Goal: Transaction & Acquisition: Book appointment/travel/reservation

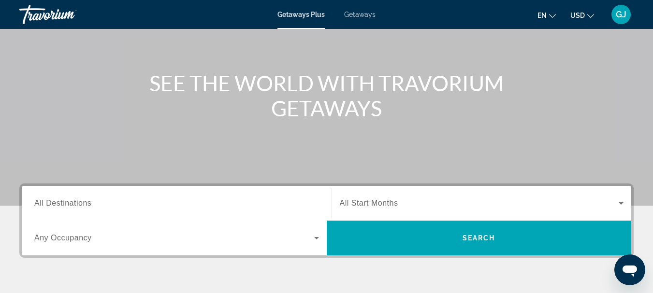
scroll to position [145, 0]
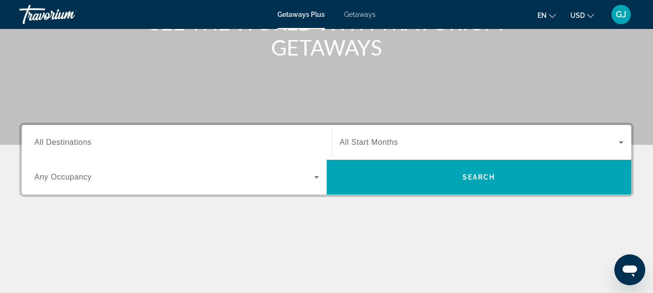
click at [58, 142] on span "All Destinations" at bounding box center [62, 142] width 57 height 8
click at [58, 142] on input "Destination All Destinations" at bounding box center [176, 143] width 285 height 12
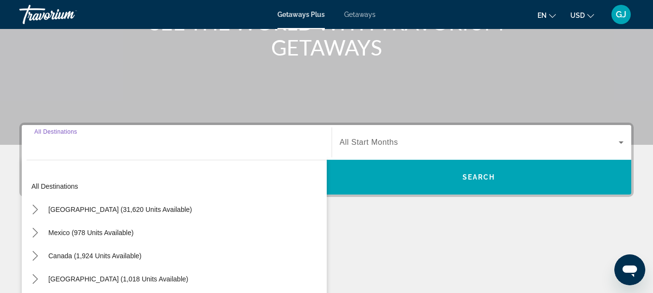
scroll to position [236, 0]
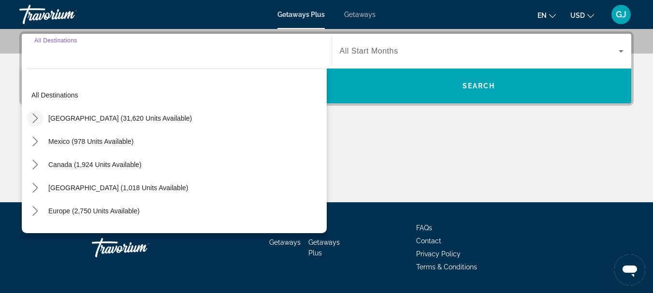
click at [37, 118] on icon "Toggle United States (31,620 units available) submenu" at bounding box center [34, 119] width 5 height 10
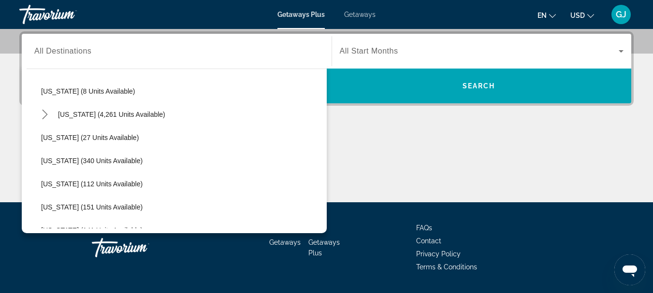
scroll to position [173, 0]
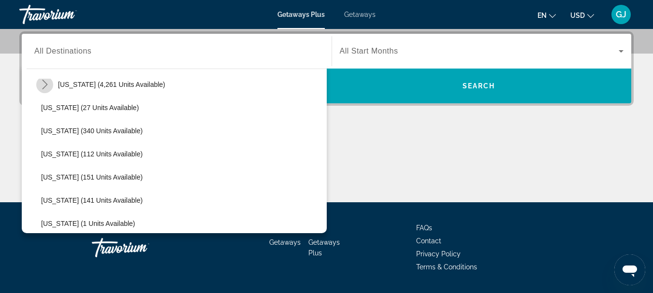
click at [44, 87] on icon "Toggle Florida (4,261 units available) submenu" at bounding box center [44, 85] width 5 height 10
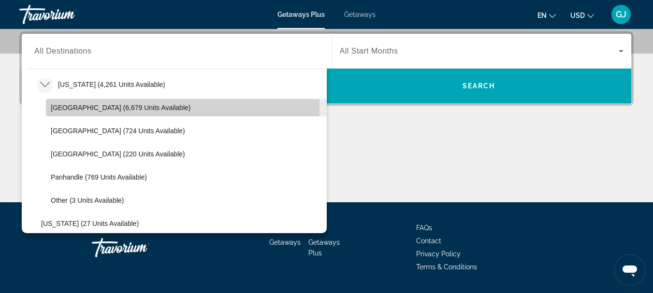
click at [55, 108] on span "Orlando & Disney Area (6,679 units available)" at bounding box center [121, 108] width 140 height 8
type input "**********"
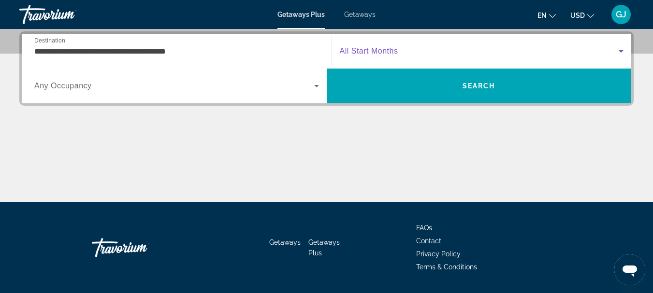
click at [620, 51] on icon "Search widget" at bounding box center [621, 51] width 5 height 2
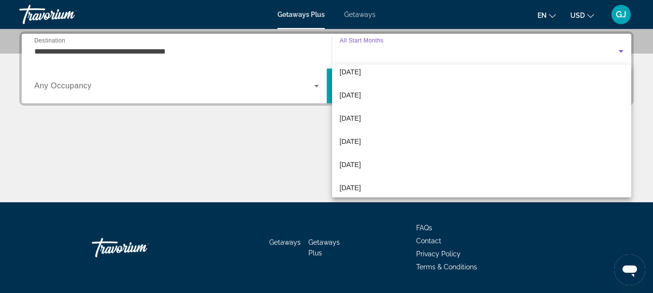
scroll to position [97, 0]
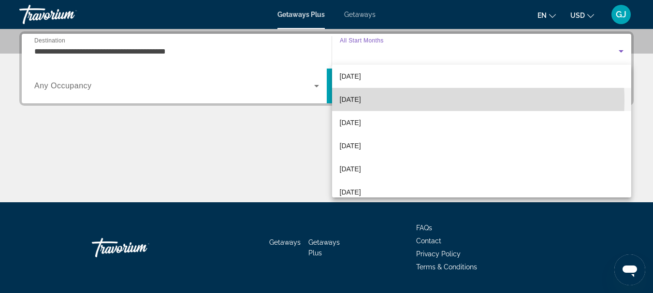
click at [361, 101] on span "[DATE]" at bounding box center [350, 100] width 21 height 12
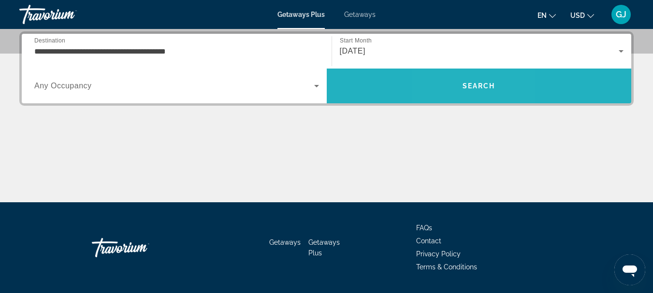
click at [461, 85] on span "Search" at bounding box center [479, 85] width 305 height 23
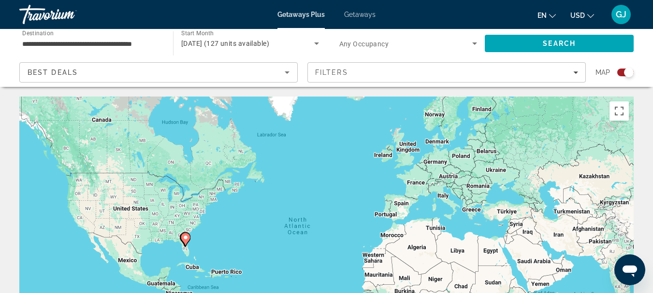
click at [183, 243] on gmp-advanced-marker "Main content" at bounding box center [186, 240] width 10 height 15
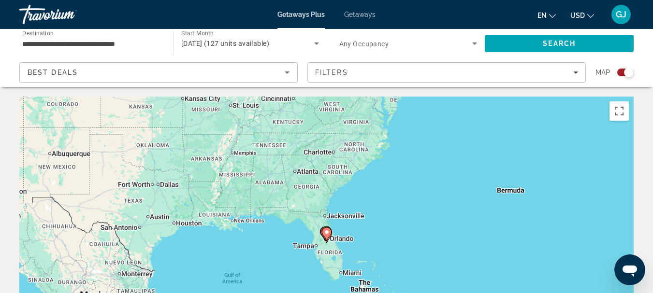
click at [326, 234] on image "Main content" at bounding box center [327, 233] width 6 height 6
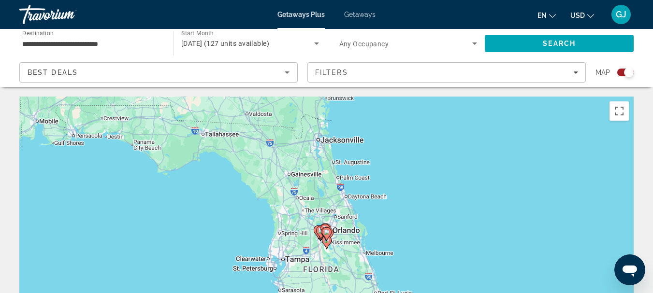
click at [326, 234] on image "Main content" at bounding box center [327, 233] width 6 height 6
type input "**********"
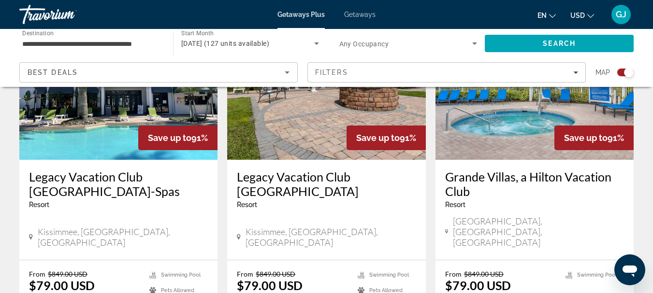
scroll to position [435, 0]
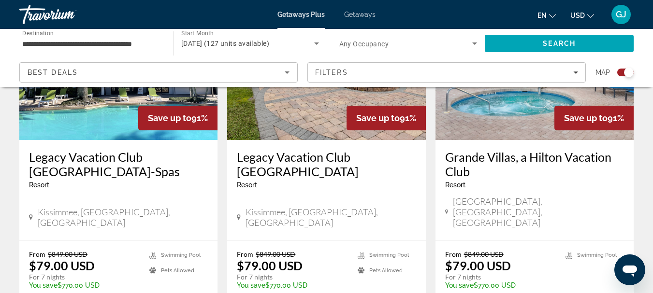
click at [495, 161] on h3 "Grande Villas, a Hilton Vacation Club" at bounding box center [534, 164] width 179 height 29
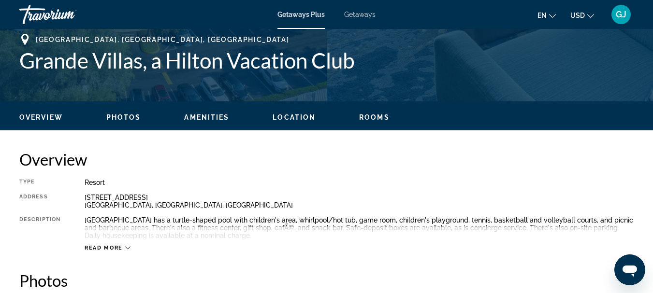
scroll to position [435, 0]
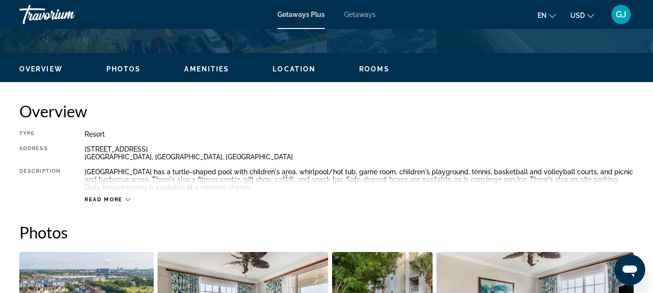
click at [127, 199] on icon "Main content" at bounding box center [127, 199] width 5 height 5
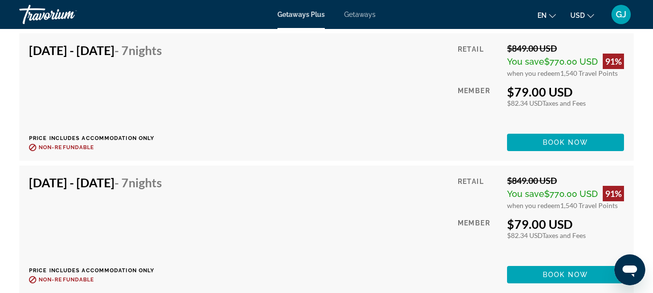
scroll to position [2011, 0]
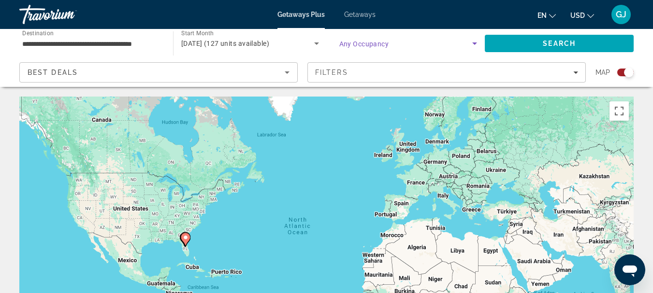
click at [476, 44] on icon "Search widget" at bounding box center [474, 44] width 5 height 2
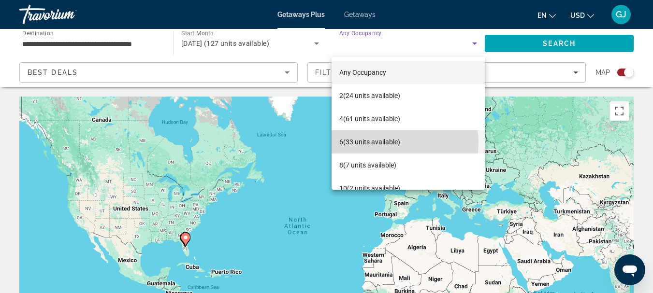
click at [393, 143] on span "6 (33 units available)" at bounding box center [369, 142] width 61 height 12
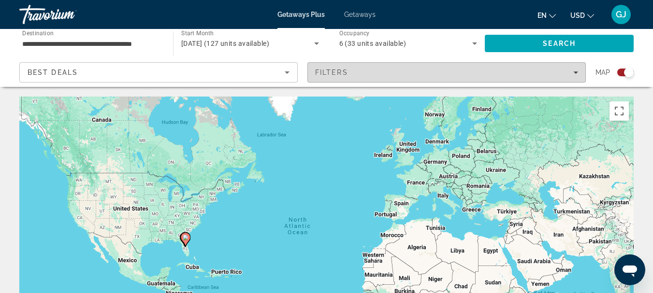
click at [573, 70] on div "Filters" at bounding box center [446, 73] width 263 height 8
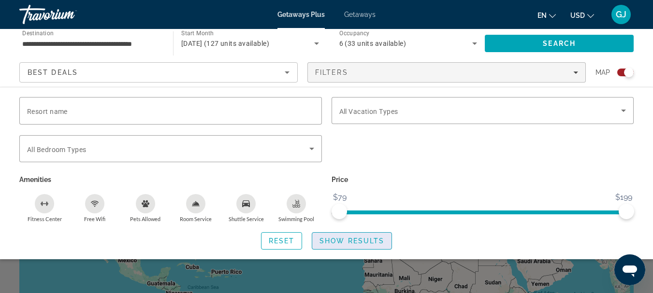
click at [369, 245] on span "Search widget" at bounding box center [351, 241] width 79 height 23
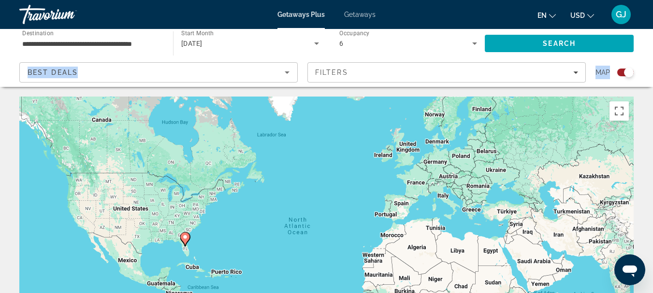
click at [653, 47] on html "**********" at bounding box center [326, 146] width 653 height 293
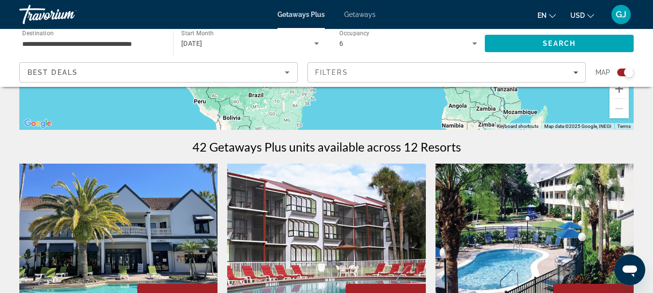
click at [545, 145] on div "42 Getaways Plus units available across 12 Resorts" at bounding box center [326, 147] width 614 height 15
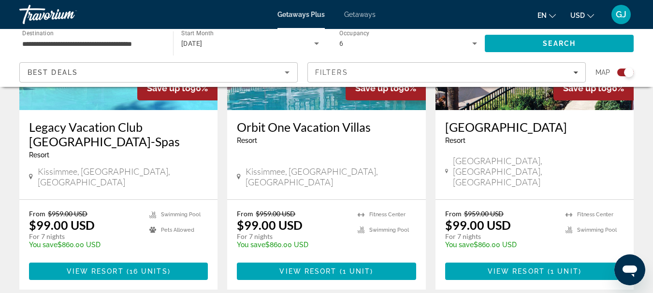
scroll to position [513, 0]
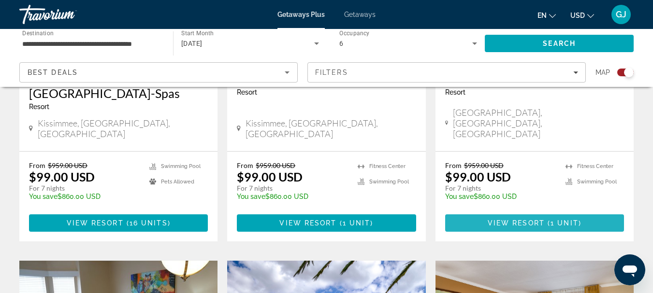
click at [541, 219] on span "View Resort" at bounding box center [516, 223] width 57 height 8
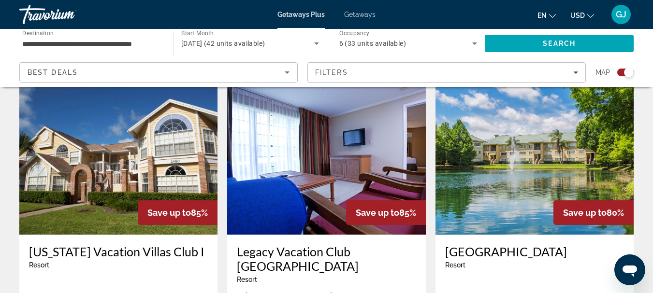
scroll to position [1450, 0]
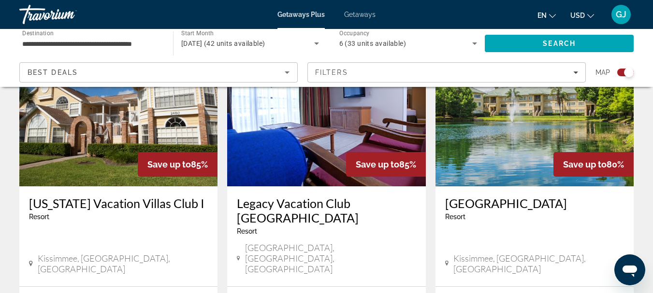
click at [471, 43] on icon "Search widget" at bounding box center [475, 44] width 12 height 12
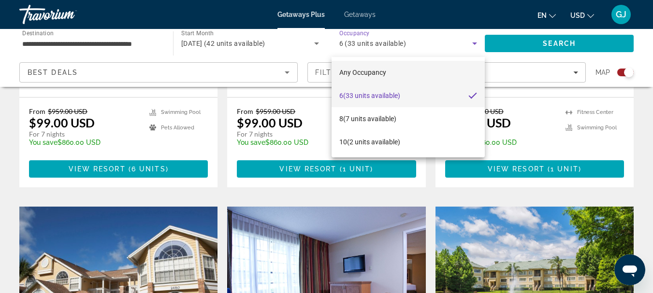
scroll to position [1209, 0]
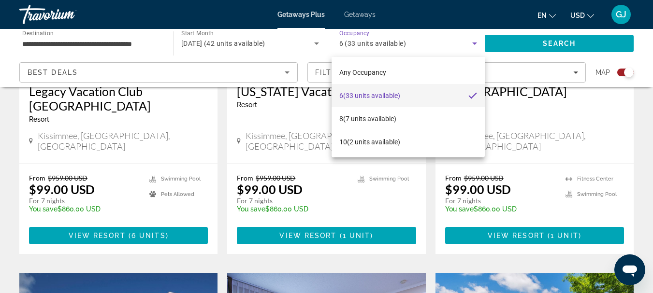
click at [476, 42] on div at bounding box center [326, 146] width 653 height 293
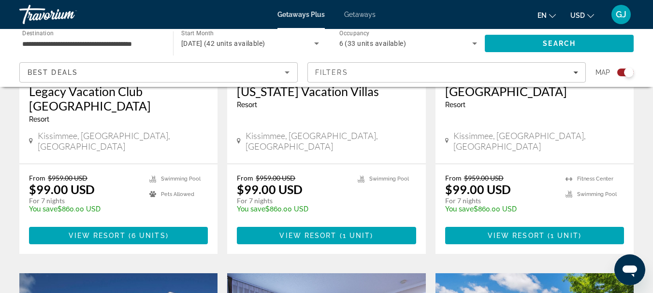
click at [476, 44] on icon "Search widget" at bounding box center [474, 44] width 5 height 2
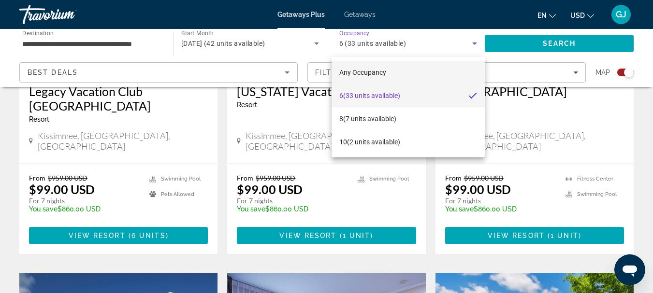
click at [354, 67] on span "Any Occupancy" at bounding box center [362, 73] width 47 height 12
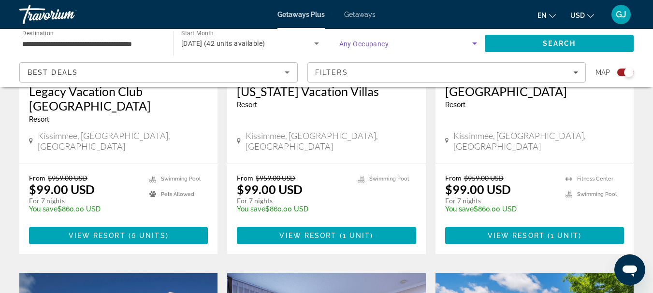
click at [475, 44] on icon "Search widget" at bounding box center [474, 44] width 5 height 2
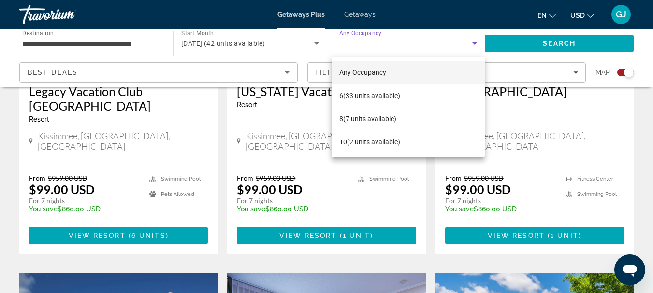
click at [348, 31] on div at bounding box center [326, 146] width 653 height 293
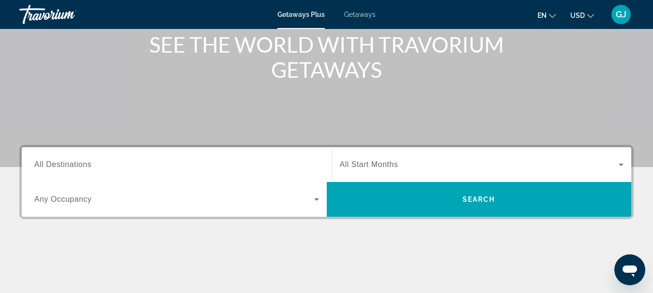
scroll to position [145, 0]
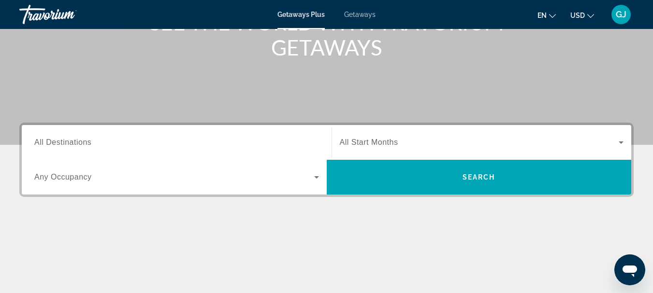
click at [88, 145] on span "All Destinations" at bounding box center [62, 142] width 57 height 8
click at [88, 145] on input "Destination All Destinations" at bounding box center [176, 143] width 285 height 12
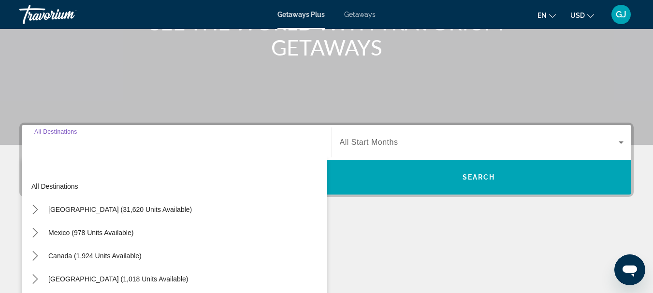
scroll to position [236, 0]
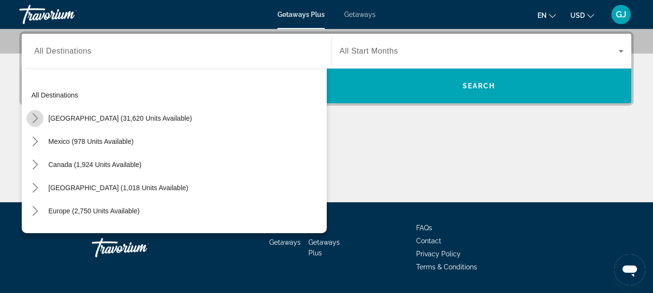
click at [37, 118] on icon "Toggle United States (31,620 units available) submenu" at bounding box center [34, 119] width 5 height 10
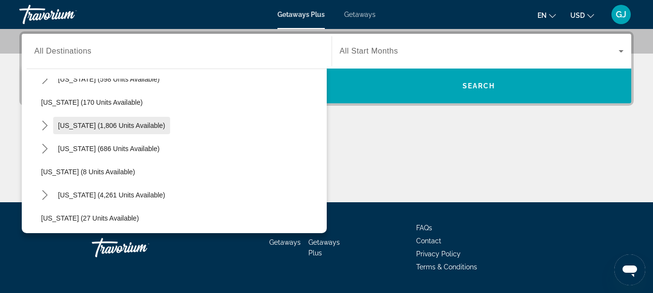
scroll to position [125, 0]
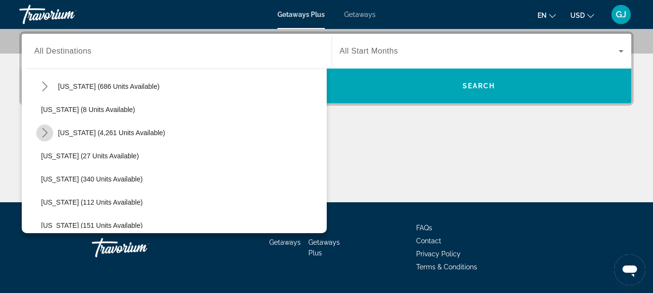
click at [46, 132] on icon "Toggle Florida (4,261 units available) submenu" at bounding box center [44, 133] width 5 height 10
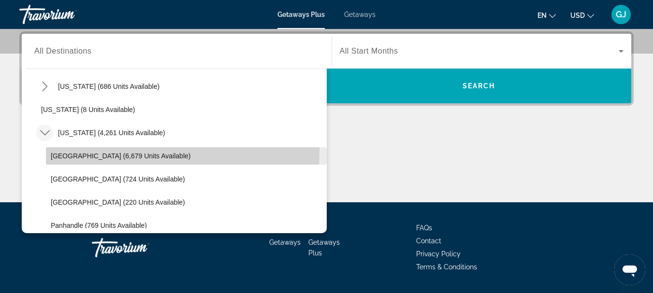
click at [99, 151] on span "Select destination: Orlando & Disney Area (6,679 units available)" at bounding box center [186, 156] width 281 height 23
type input "**********"
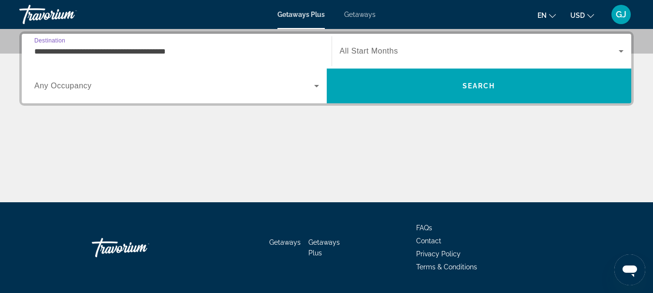
click at [319, 87] on icon "Search widget" at bounding box center [317, 86] width 12 height 12
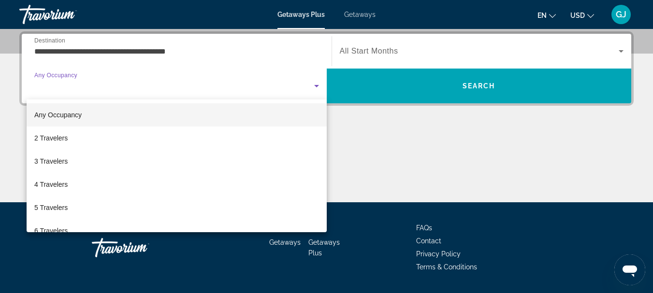
click at [319, 87] on div at bounding box center [326, 146] width 653 height 293
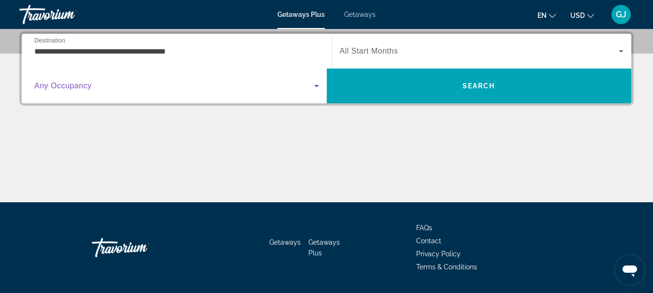
click at [319, 87] on icon "Search widget" at bounding box center [317, 86] width 12 height 12
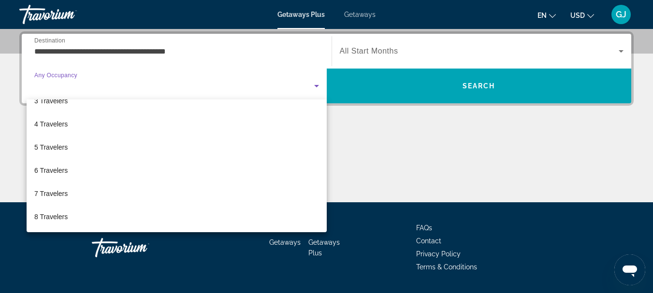
scroll to position [68, 0]
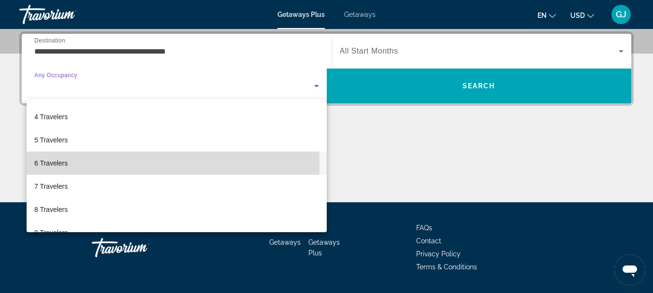
click at [58, 165] on span "6 Travelers" at bounding box center [50, 164] width 33 height 12
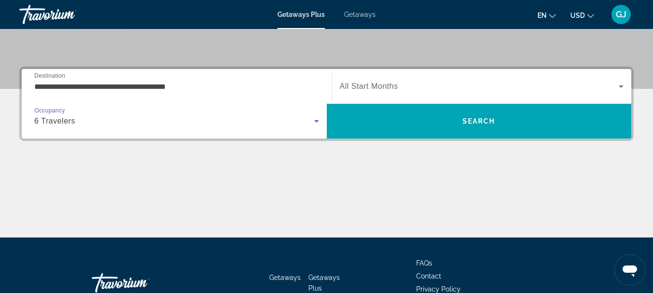
scroll to position [200, 0]
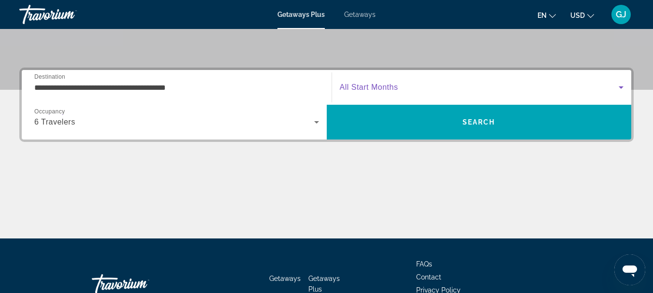
click at [619, 87] on icon "Search widget" at bounding box center [621, 88] width 12 height 12
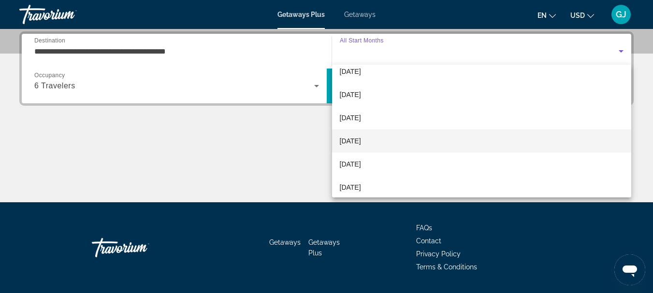
scroll to position [48, 0]
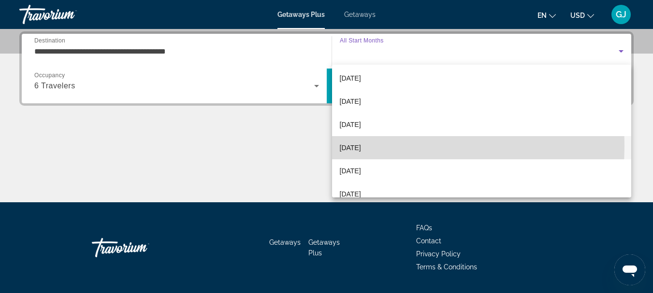
click at [361, 146] on span "[DATE]" at bounding box center [350, 148] width 21 height 12
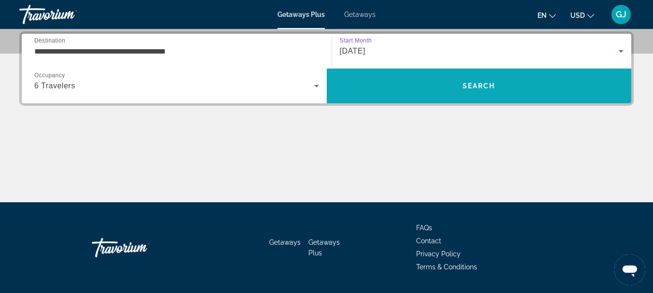
click at [457, 83] on span "Search" at bounding box center [479, 85] width 305 height 23
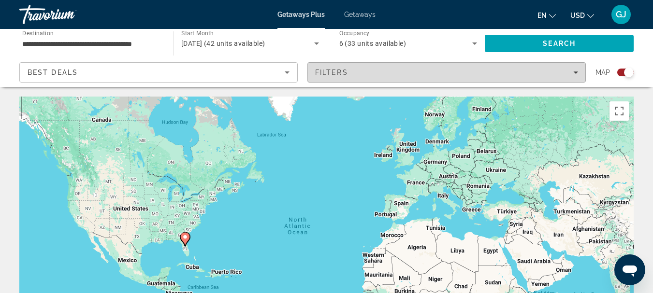
click at [574, 73] on icon "Filters" at bounding box center [575, 72] width 5 height 5
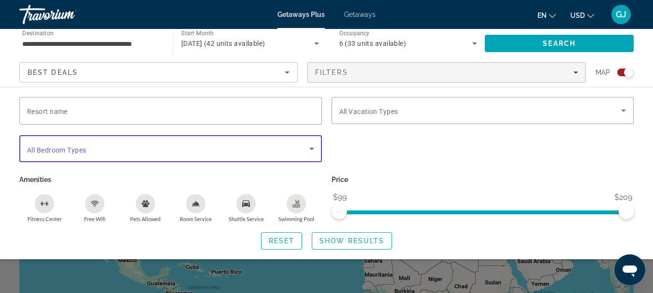
click at [310, 148] on icon "Search widget" at bounding box center [311, 149] width 5 height 2
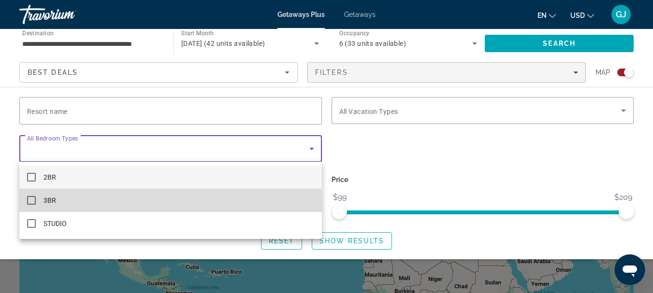
click at [32, 201] on mat-pseudo-checkbox at bounding box center [31, 200] width 9 height 9
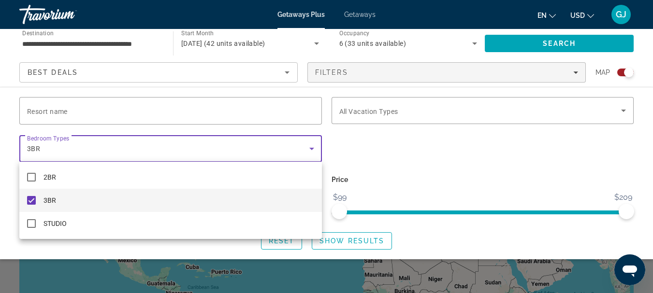
click at [623, 111] on div at bounding box center [326, 146] width 653 height 293
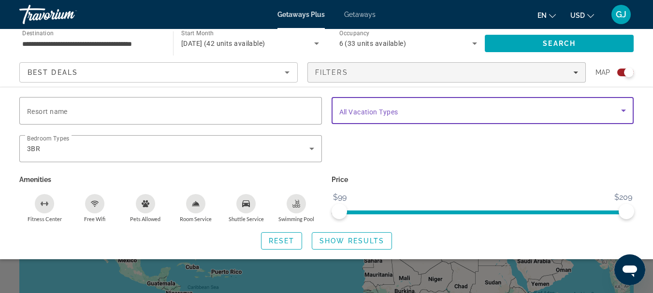
click at [624, 112] on icon "Search widget" at bounding box center [623, 111] width 5 height 2
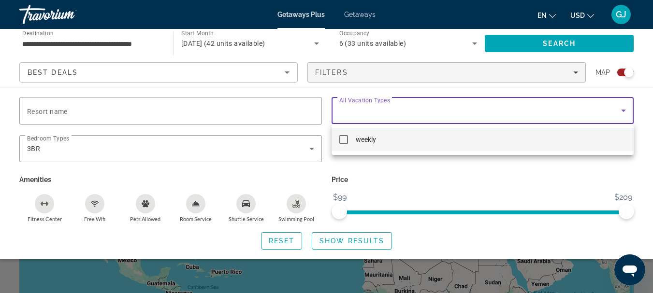
click at [474, 182] on div at bounding box center [326, 146] width 653 height 293
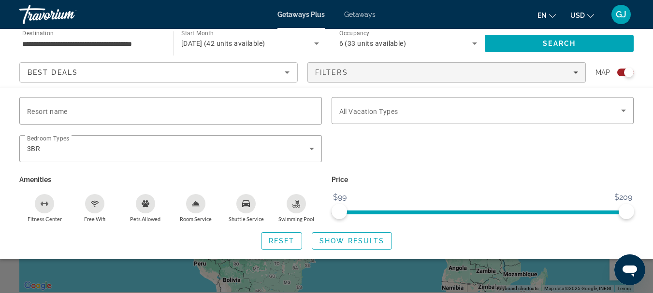
scroll to position [97, 0]
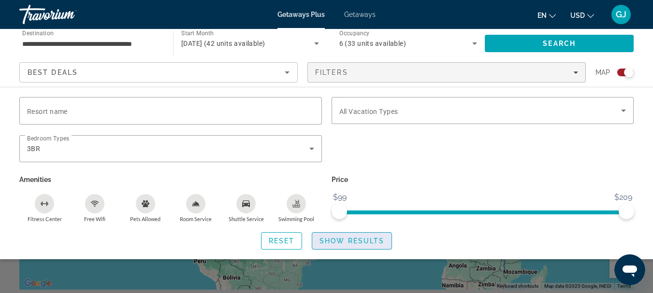
click at [351, 243] on span "Show Results" at bounding box center [352, 241] width 65 height 8
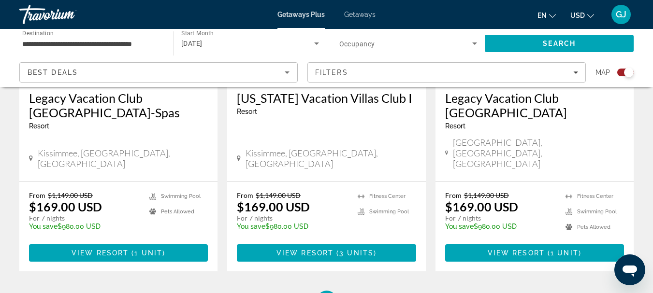
scroll to position [511, 0]
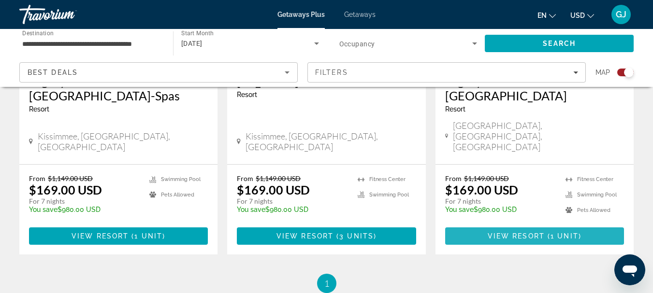
click at [529, 233] on span "View Resort" at bounding box center [516, 237] width 57 height 8
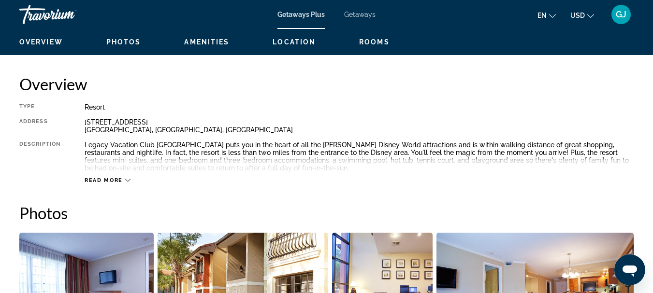
scroll to position [483, 0]
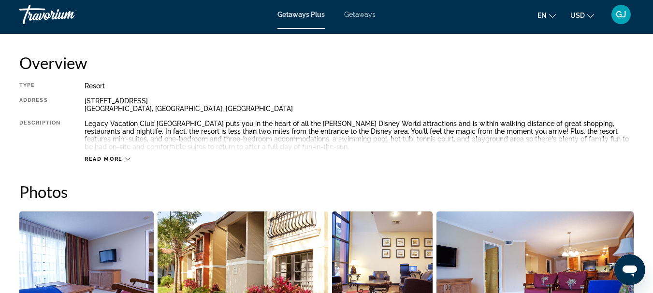
click at [116, 157] on span "Read more" at bounding box center [104, 159] width 38 height 6
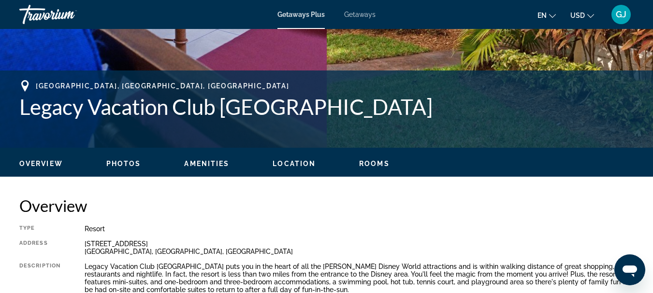
scroll to position [290, 0]
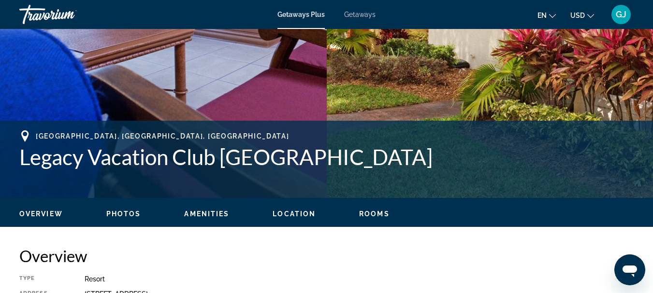
click at [361, 16] on span "Getaways" at bounding box center [359, 15] width 31 height 8
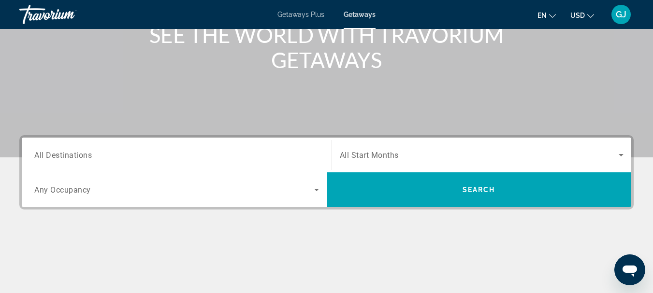
scroll to position [145, 0]
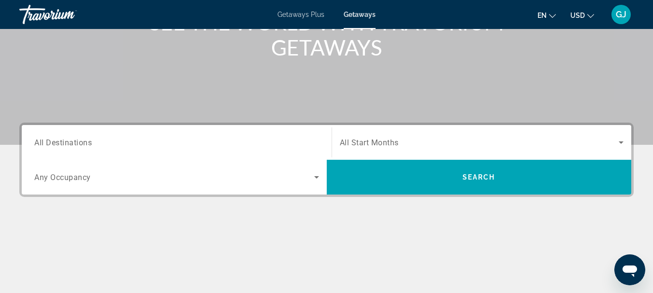
click at [83, 142] on span "All Destinations" at bounding box center [63, 142] width 58 height 9
click at [83, 142] on input "Destination All Destinations" at bounding box center [176, 143] width 285 height 12
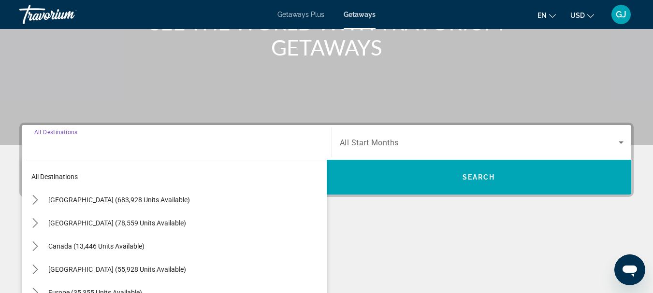
scroll to position [236, 0]
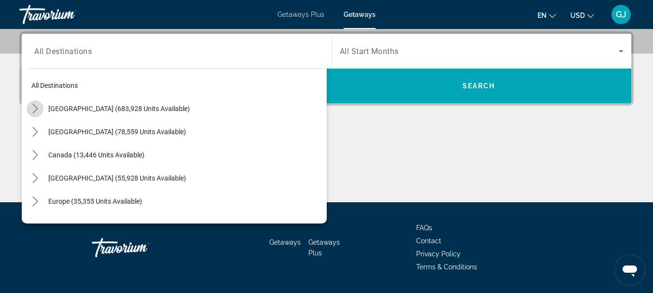
click at [38, 108] on icon "Toggle United States (683,928 units available) submenu" at bounding box center [35, 109] width 10 height 10
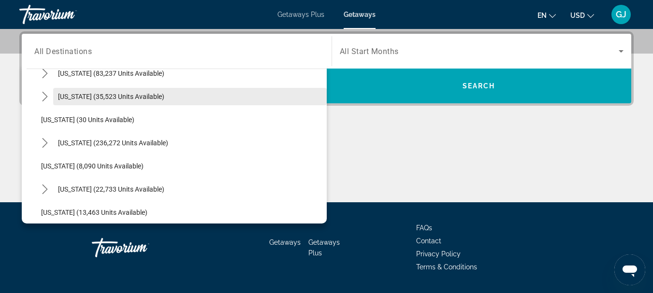
scroll to position [125, 0]
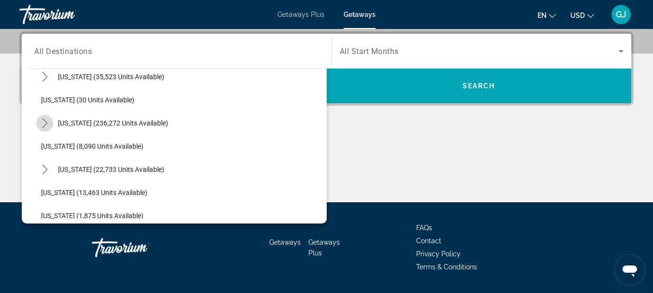
click at [47, 123] on icon "Toggle Florida (236,272 units available) submenu" at bounding box center [45, 123] width 10 height 10
click at [221, 258] on div "Getaways Getaways Plus FAQs Contact Privacy Policy Terms & Conditions" at bounding box center [326, 248] width 614 height 91
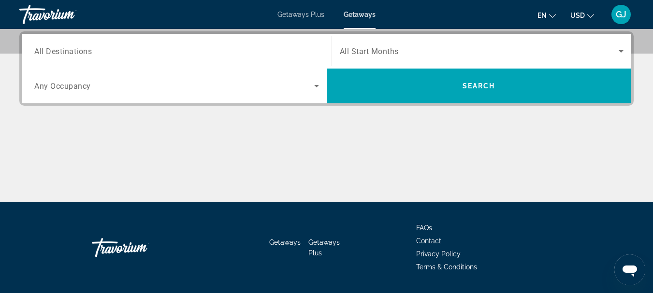
scroll to position [188, 0]
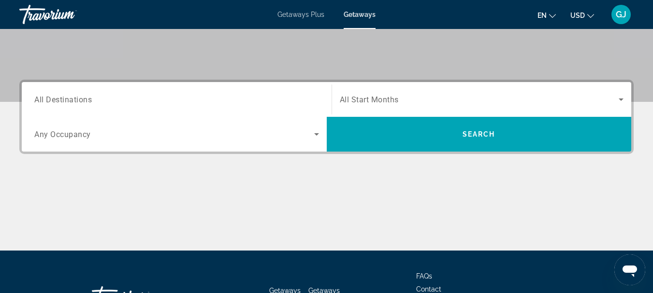
click at [35, 101] on span "All Destinations" at bounding box center [63, 99] width 58 height 9
click at [35, 101] on input "Destination All Destinations" at bounding box center [176, 100] width 285 height 12
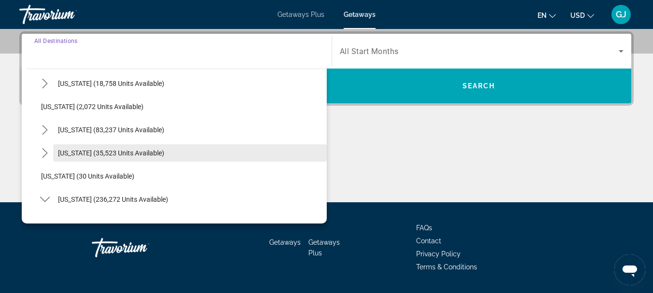
scroll to position [97, 0]
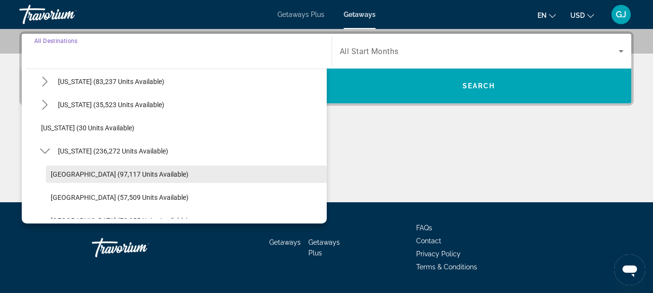
click at [61, 175] on span "[GEOGRAPHIC_DATA] (97,117 units available)" at bounding box center [120, 175] width 138 height 8
type input "**********"
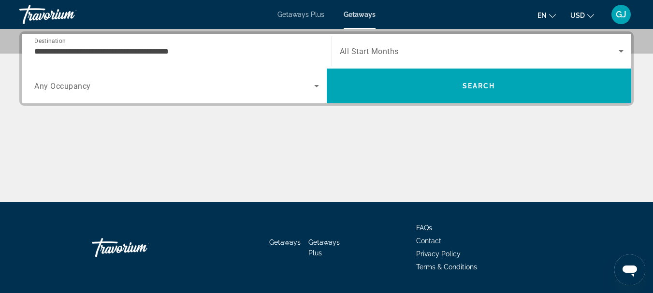
click at [61, 175] on div "Main content" at bounding box center [326, 166] width 614 height 73
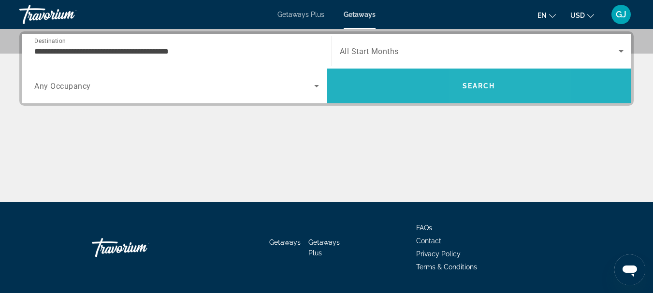
click at [482, 85] on span "Search" at bounding box center [479, 86] width 33 height 8
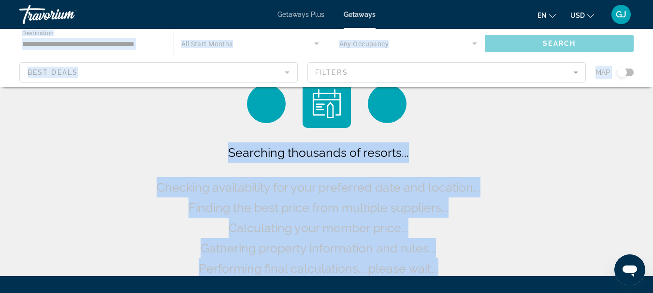
click at [544, 128] on div "Searching thousands of resorts... Checking availability for your preferred date…" at bounding box center [326, 140] width 653 height 281
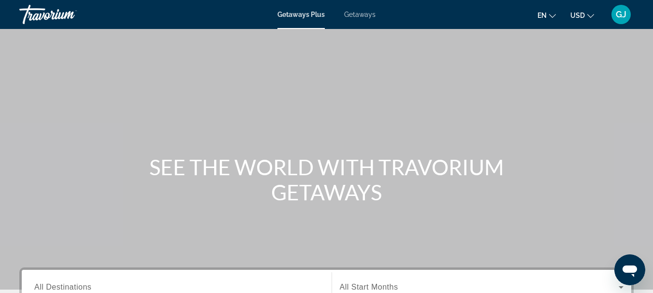
click at [368, 12] on span "Getaways" at bounding box center [359, 15] width 31 height 8
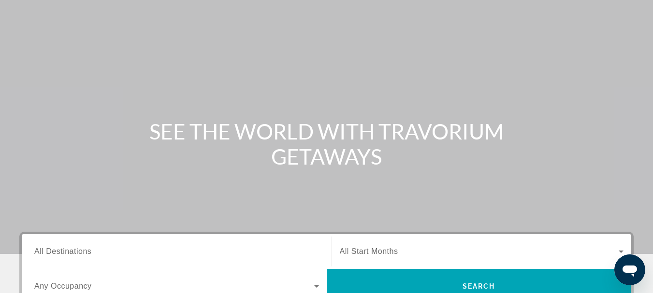
scroll to position [97, 0]
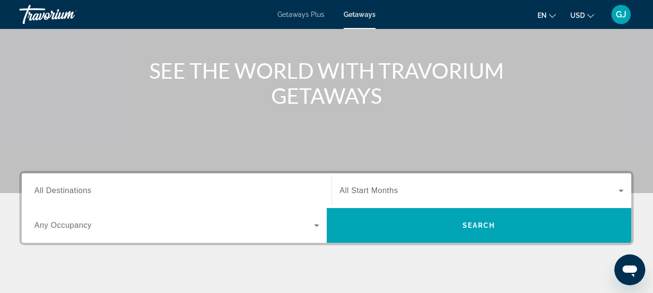
click at [66, 191] on span "All Destinations" at bounding box center [62, 191] width 57 height 8
click at [66, 191] on input "Destination All Destinations" at bounding box center [176, 192] width 285 height 12
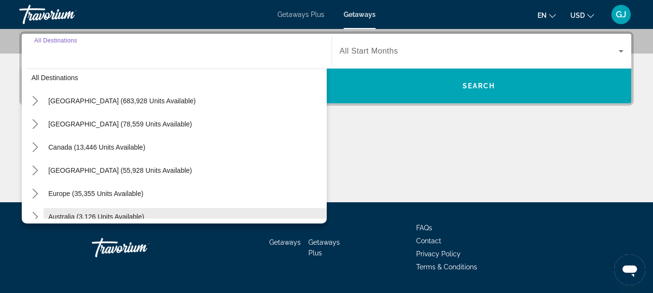
scroll to position [0, 0]
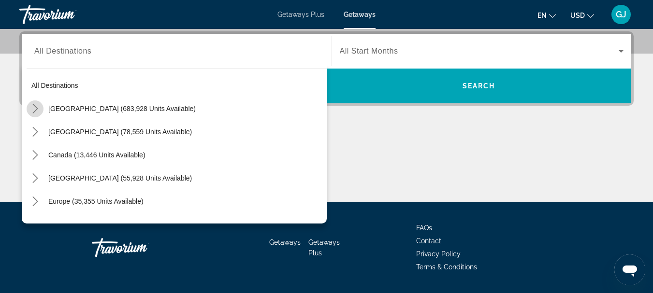
click at [34, 109] on icon "Toggle United States (683,928 units available) submenu" at bounding box center [35, 109] width 10 height 10
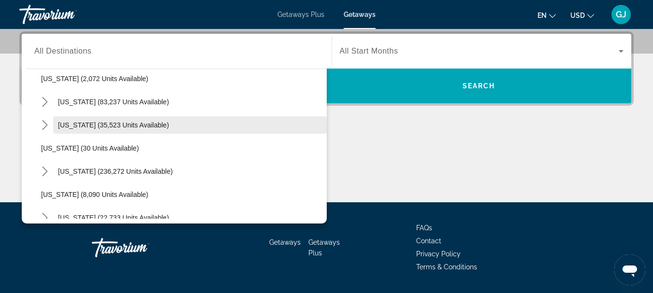
scroll to position [125, 0]
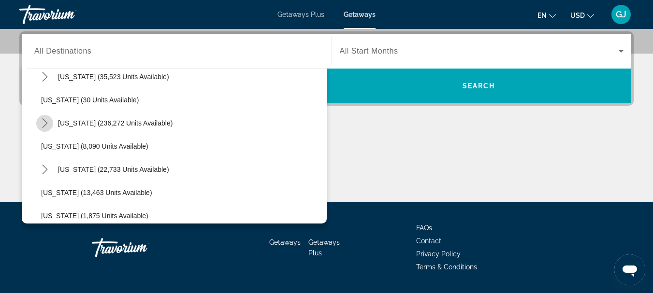
click at [44, 126] on icon "Toggle Florida (236,272 units available) submenu" at bounding box center [44, 123] width 5 height 10
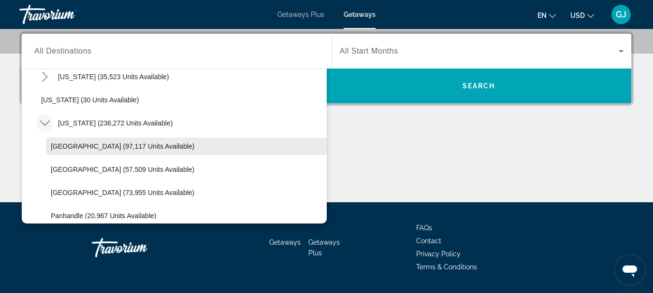
click at [61, 145] on span "[GEOGRAPHIC_DATA] (97,117 units available)" at bounding box center [123, 147] width 144 height 8
type input "**********"
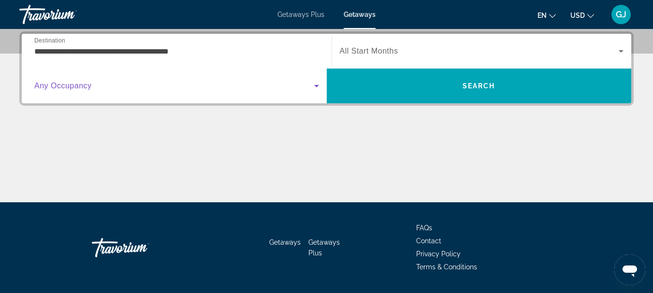
click at [316, 86] on icon "Search widget" at bounding box center [316, 86] width 5 height 2
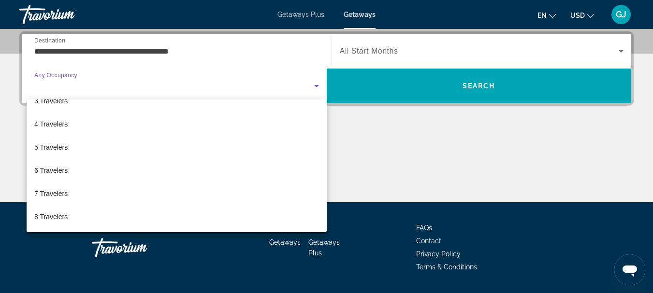
scroll to position [61, 0]
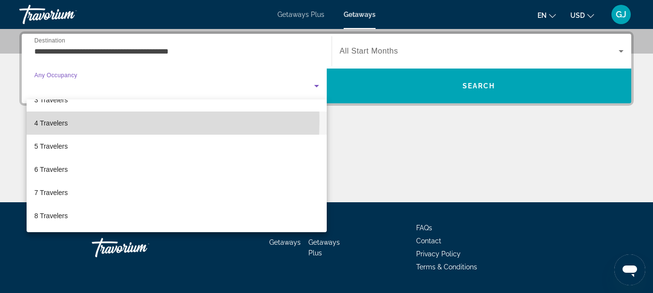
click at [58, 121] on span "4 Travelers" at bounding box center [50, 123] width 33 height 12
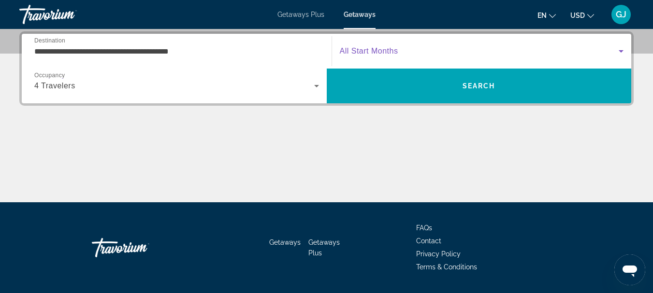
click at [619, 51] on icon "Search widget" at bounding box center [621, 51] width 12 height 12
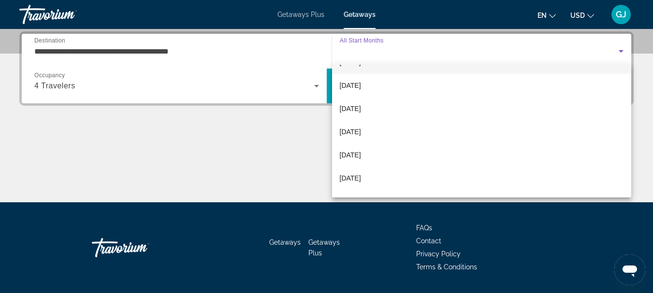
scroll to position [97, 0]
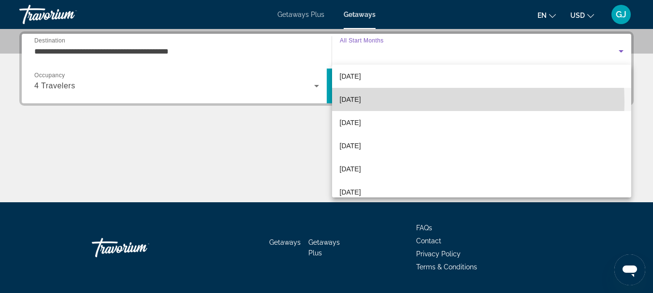
click at [353, 102] on span "[DATE]" at bounding box center [350, 100] width 21 height 12
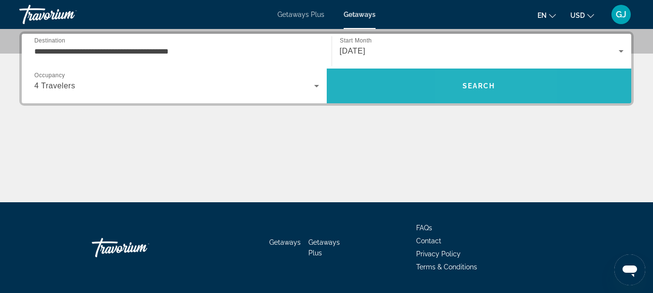
click at [472, 87] on span "Search" at bounding box center [479, 86] width 33 height 8
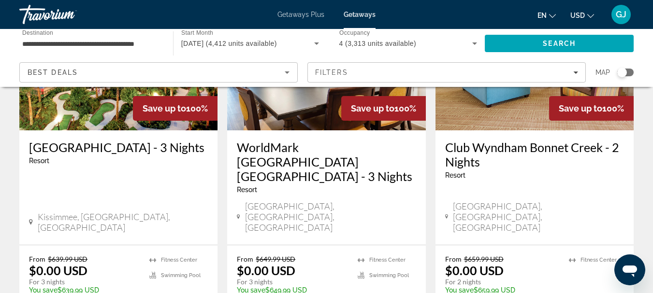
scroll to position [193, 0]
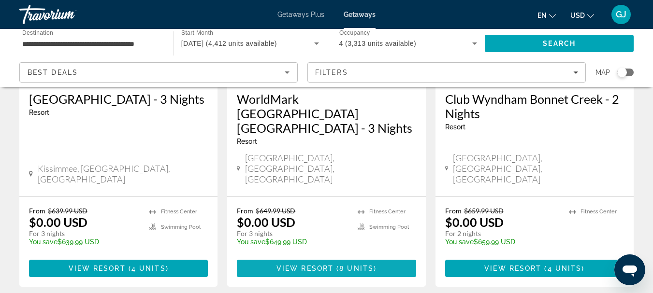
click at [340, 265] on span "8 units" at bounding box center [356, 269] width 34 height 8
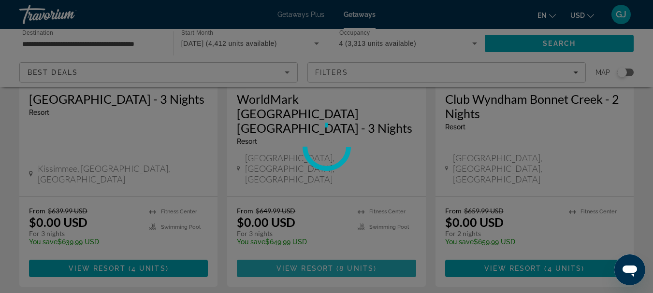
click at [340, 233] on div at bounding box center [326, 146] width 653 height 293
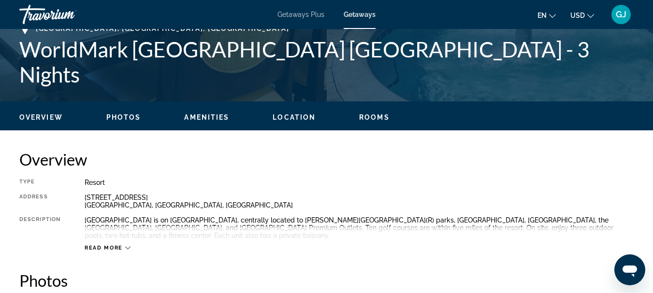
scroll to position [435, 0]
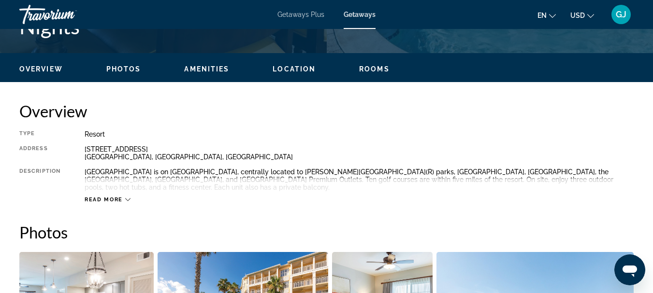
click at [126, 201] on icon "Main content" at bounding box center [127, 199] width 5 height 5
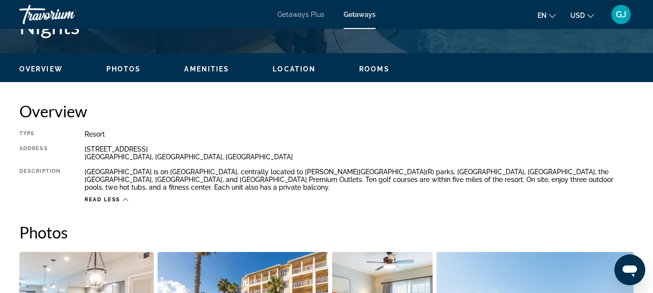
click at [516, 109] on h2 "Overview" at bounding box center [326, 111] width 614 height 19
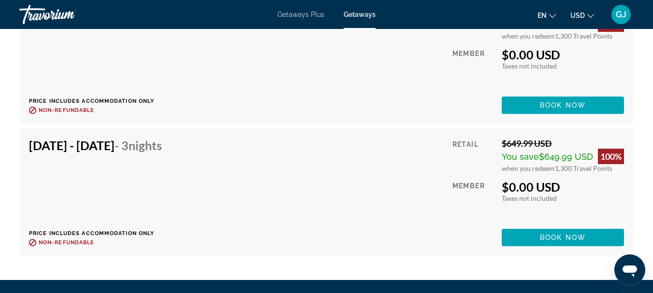
scroll to position [2225, 0]
